Goal: Information Seeking & Learning: Learn about a topic

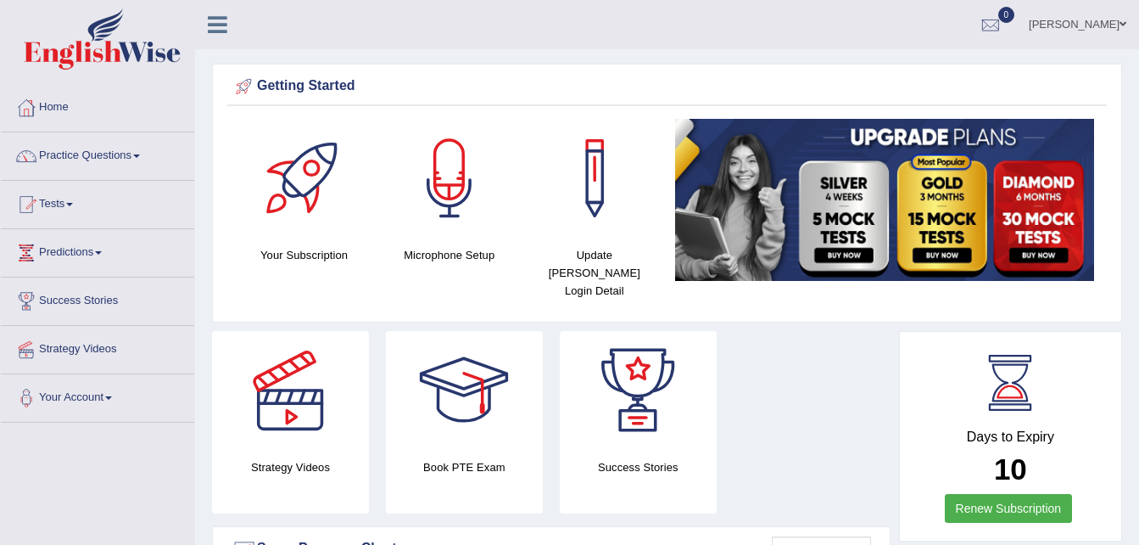
click at [87, 154] on link "Practice Questions" at bounding box center [97, 153] width 193 height 42
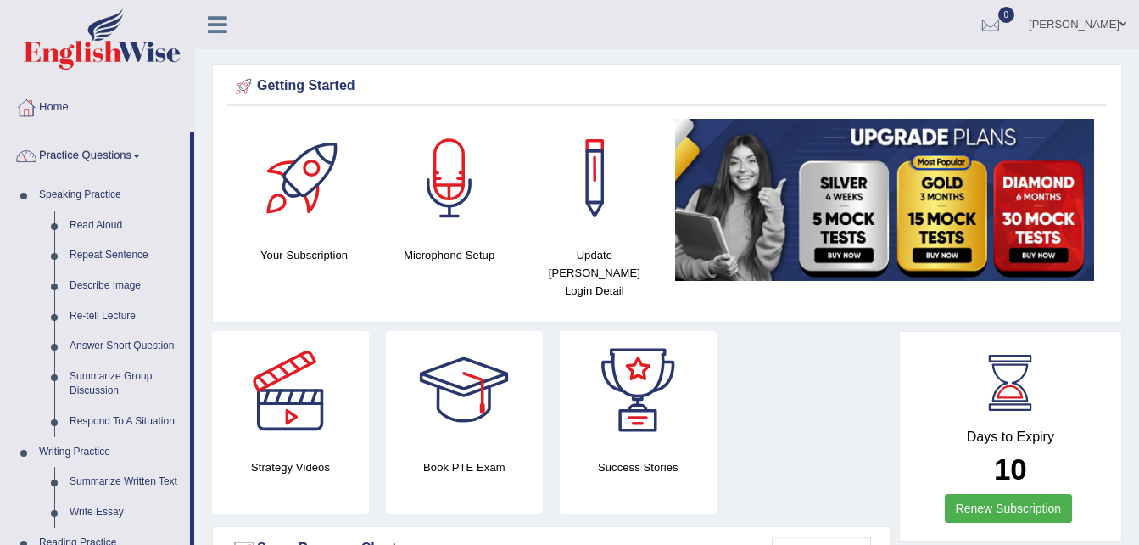
click at [135, 157] on link "Practice Questions" at bounding box center [95, 153] width 189 height 42
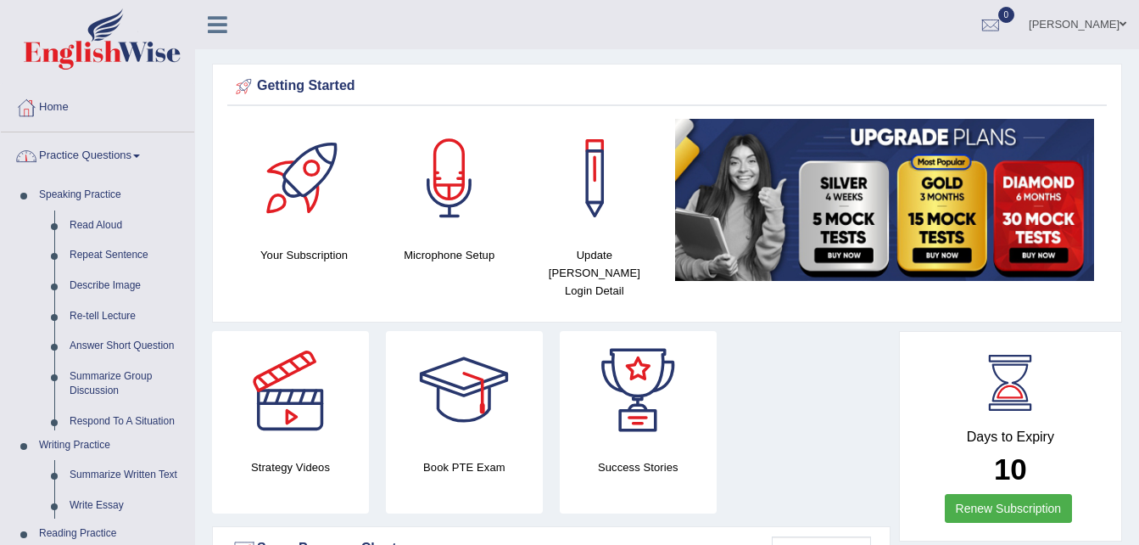
click at [135, 157] on link "Practice Questions" at bounding box center [97, 153] width 193 height 42
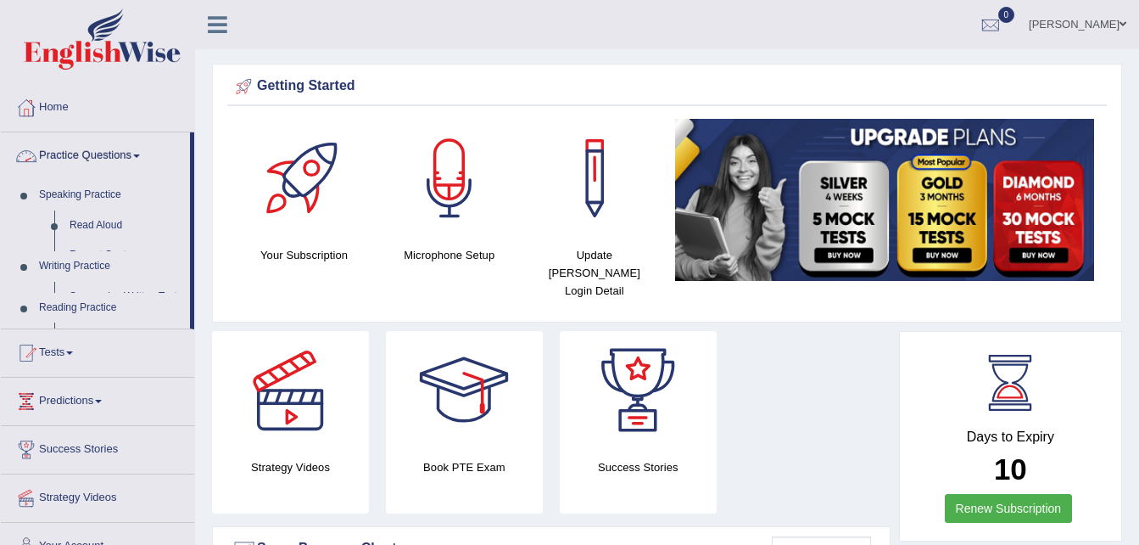
click at [135, 157] on link "Practice Questions" at bounding box center [95, 153] width 189 height 42
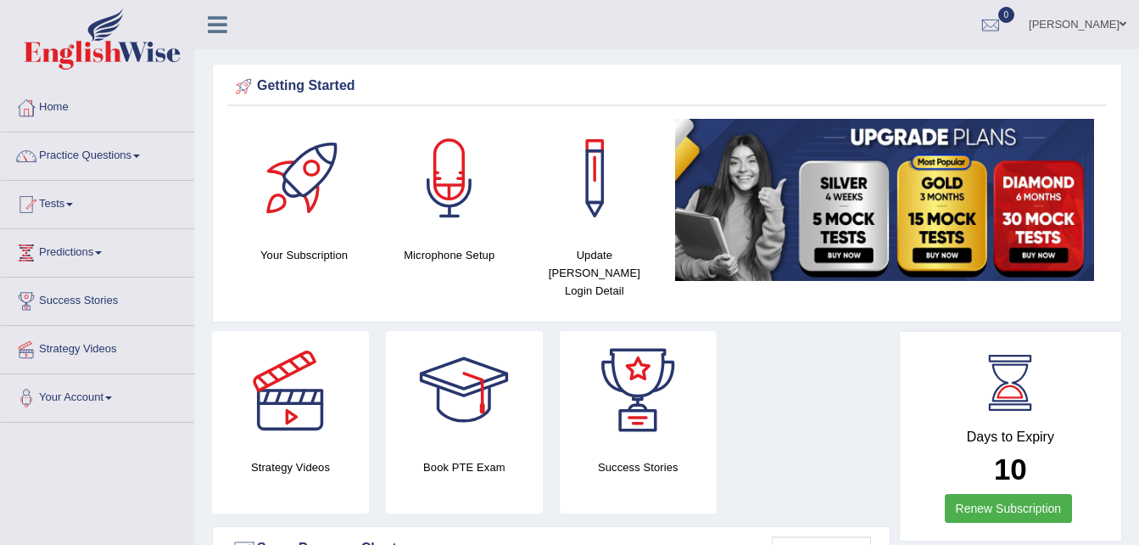
click at [135, 157] on link "Practice Questions" at bounding box center [97, 153] width 193 height 42
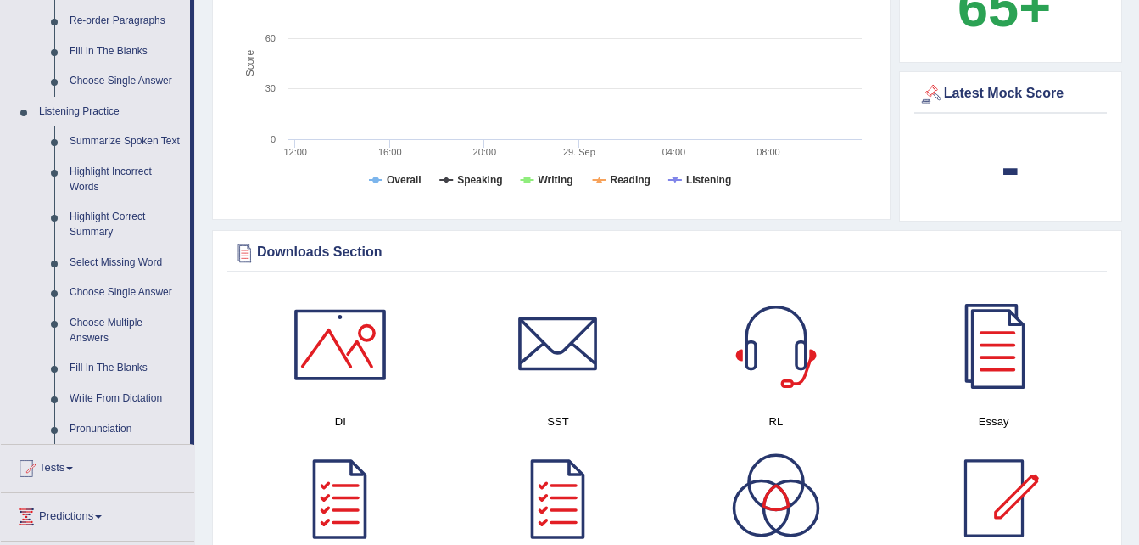
scroll to position [645, 0]
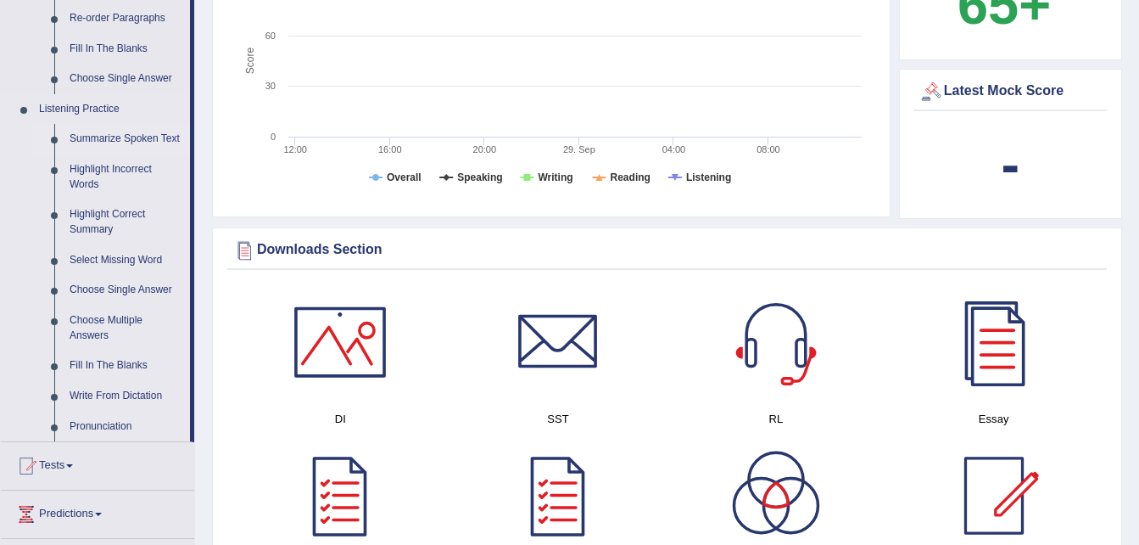
click at [104, 136] on link "Summarize Spoken Text" at bounding box center [126, 139] width 128 height 31
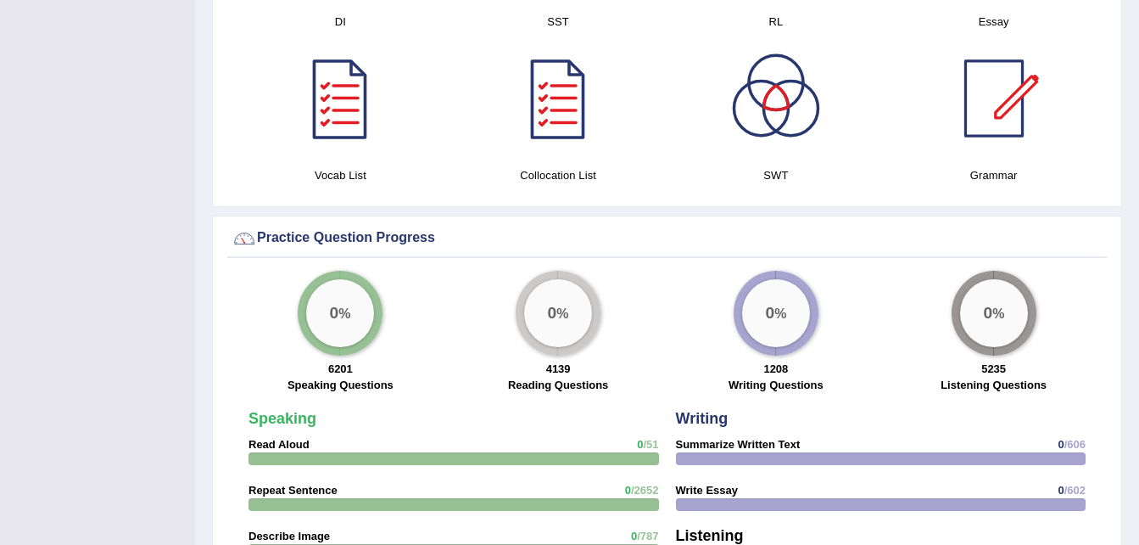
scroll to position [1206, 0]
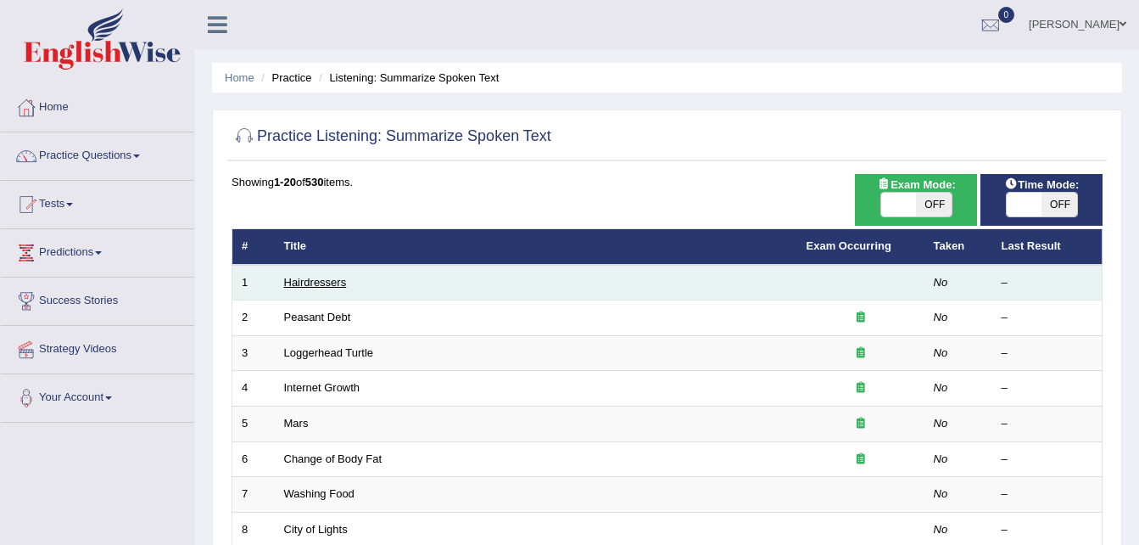
click at [320, 288] on link "Hairdressers" at bounding box center [315, 282] width 63 height 13
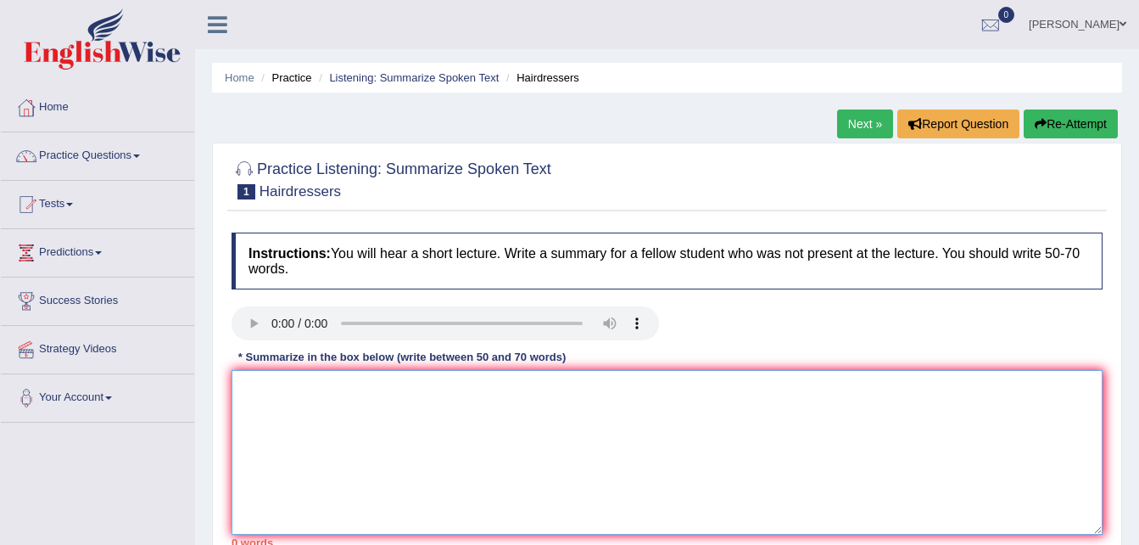
click at [923, 414] on textarea at bounding box center [667, 452] width 871 height 165
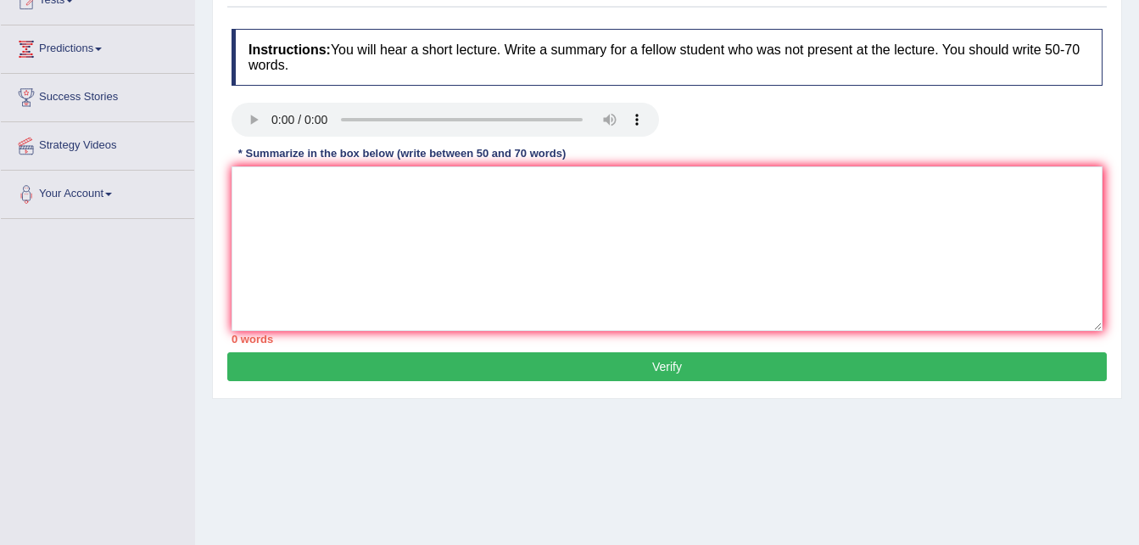
scroll to position [346, 0]
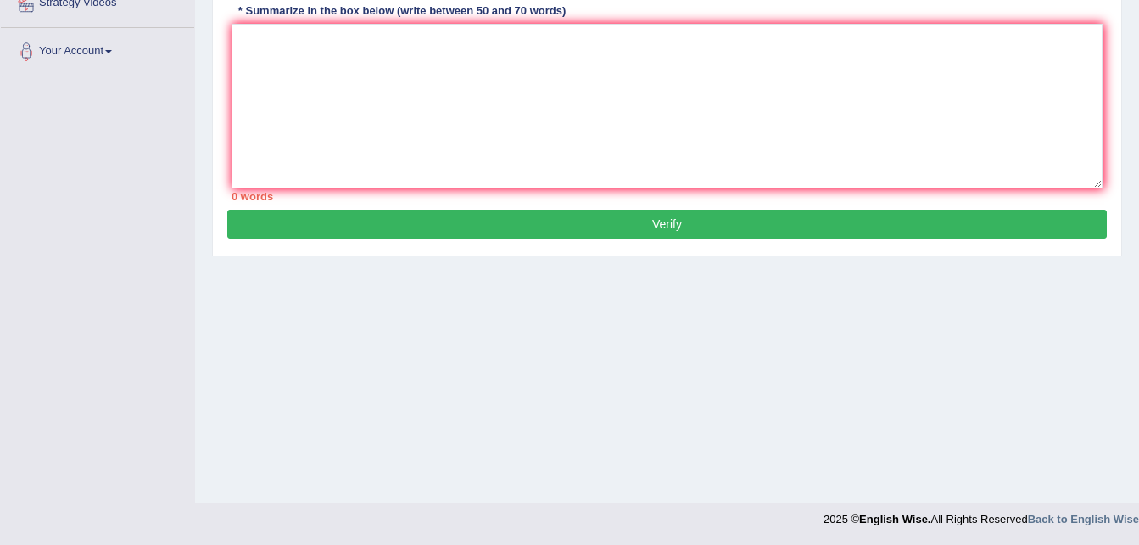
click at [663, 224] on button "Verify" at bounding box center [667, 224] width 880 height 29
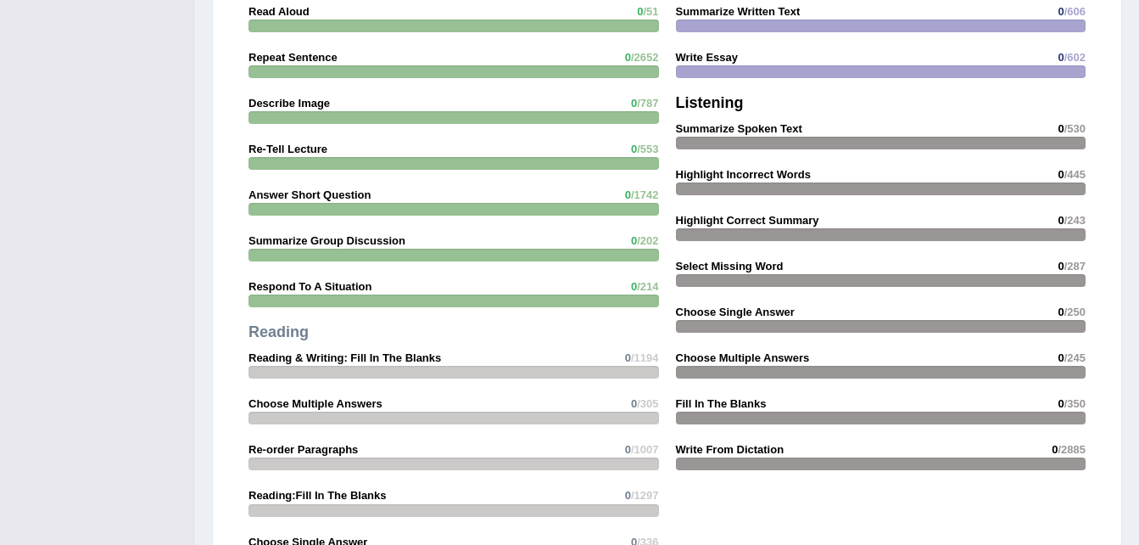
scroll to position [1296, 0]
